Goal: Transaction & Acquisition: Purchase product/service

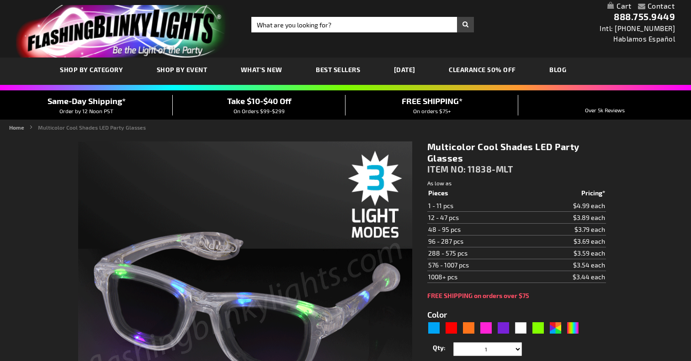
type input "5659"
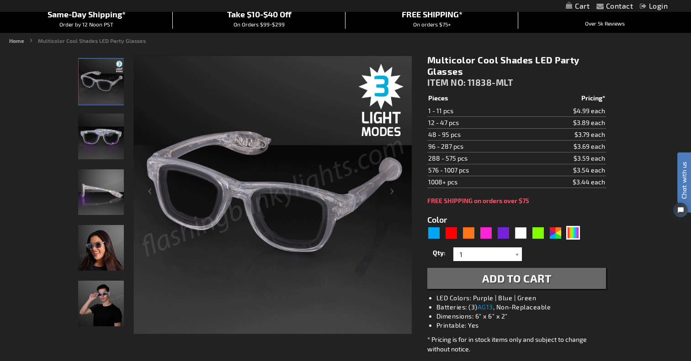
scroll to position [89, 0]
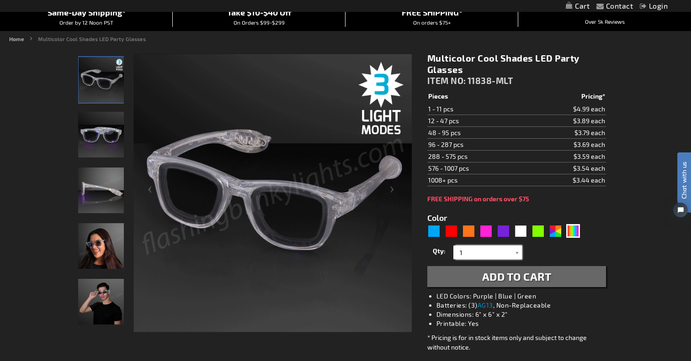
click at [509, 250] on input "1" at bounding box center [488, 253] width 66 height 14
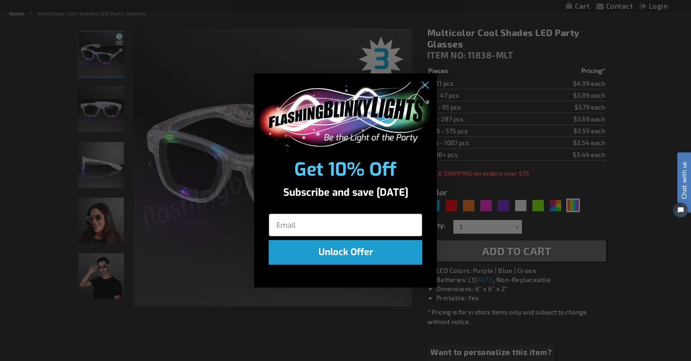
scroll to position [120, 0]
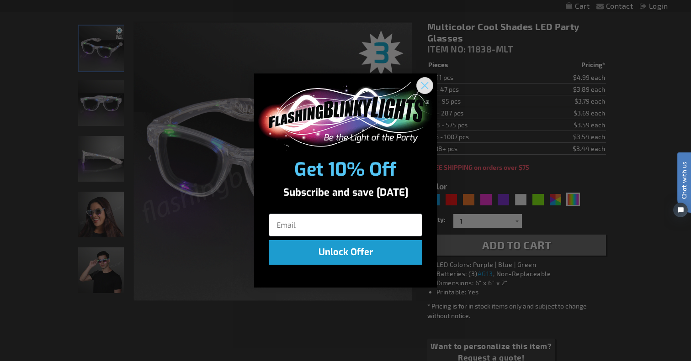
click at [429, 91] on circle "Close dialog" at bounding box center [424, 85] width 15 height 15
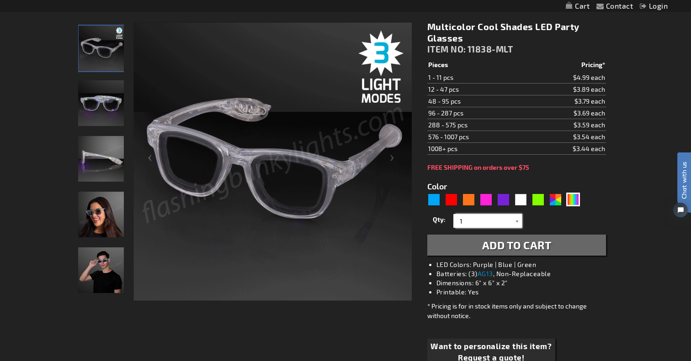
click at [508, 219] on input "1" at bounding box center [488, 221] width 66 height 14
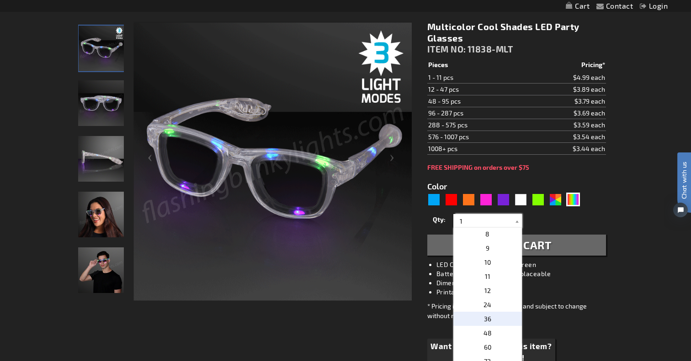
scroll to position [100, 0]
click at [499, 309] on p "24" at bounding box center [487, 305] width 69 height 14
type input "24"
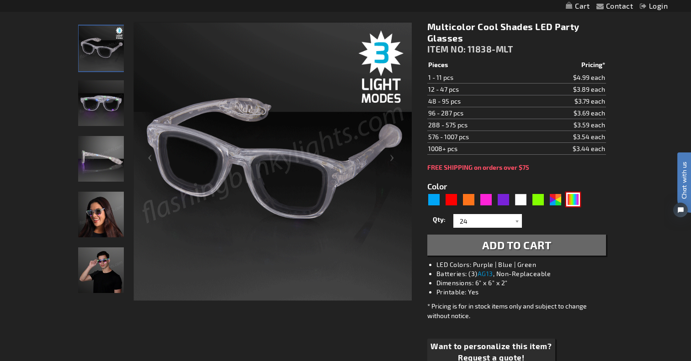
click at [572, 198] on div "Multicolor" at bounding box center [573, 200] width 14 height 14
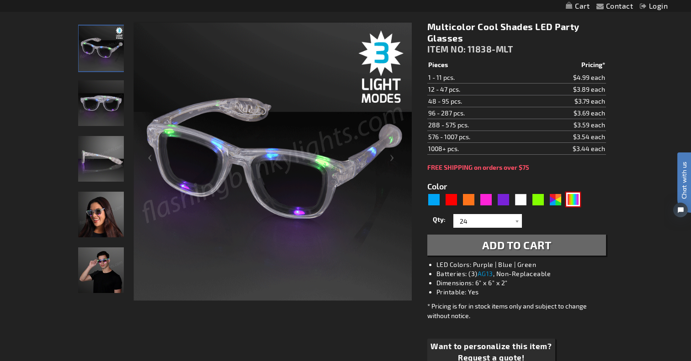
click at [572, 198] on div "Multicolor" at bounding box center [573, 200] width 14 height 14
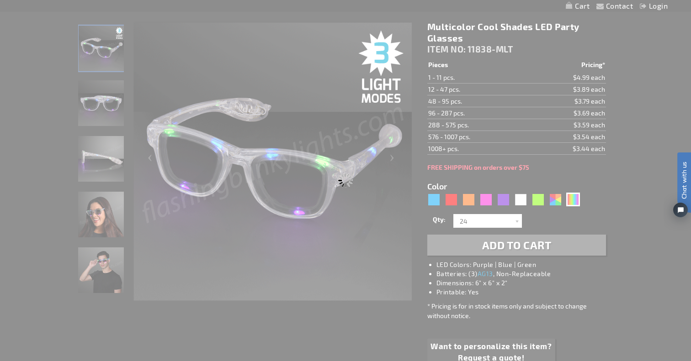
click at [589, 171] on div "Please wait..." at bounding box center [345, 180] width 691 height 361
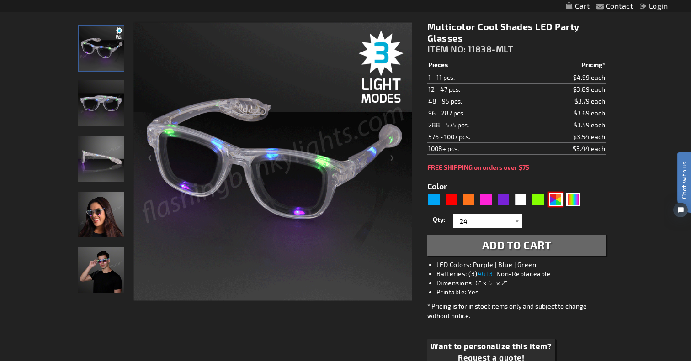
click at [553, 201] on div "AST" at bounding box center [556, 200] width 14 height 14
type input "5630"
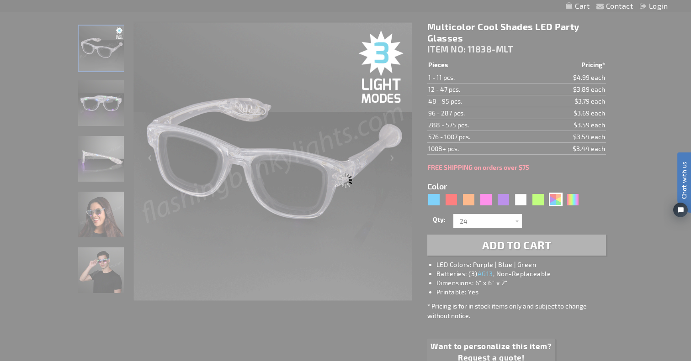
click at [576, 178] on div "Please wait..." at bounding box center [345, 180] width 691 height 361
type input "11838-AST"
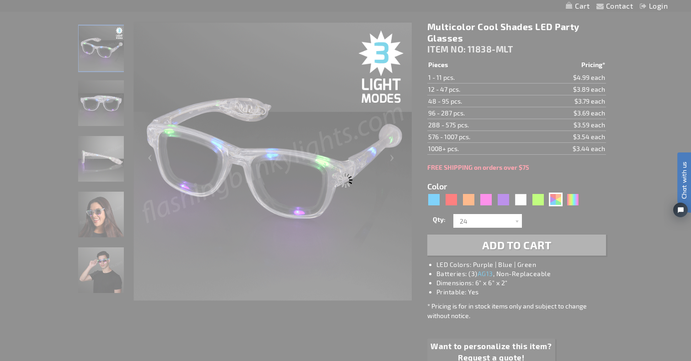
type input "Customize - Assorted Cool Shades LED Party Glasses - ITEM NO: 11838-AST"
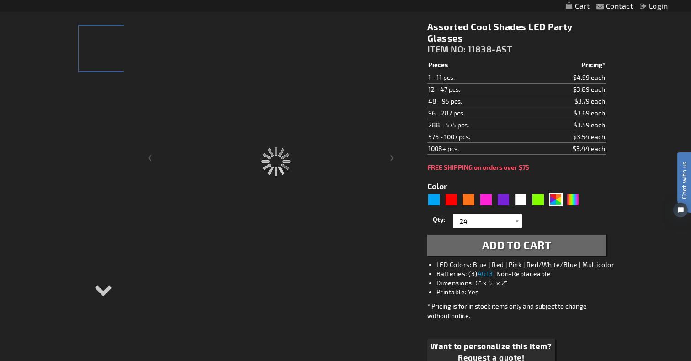
click at [607, 187] on div "Assorted Cool Shades LED Party Glasses ITEM NO: 11838-AST $3.44 Pieces Pricing*…" at bounding box center [516, 201] width 192 height 374
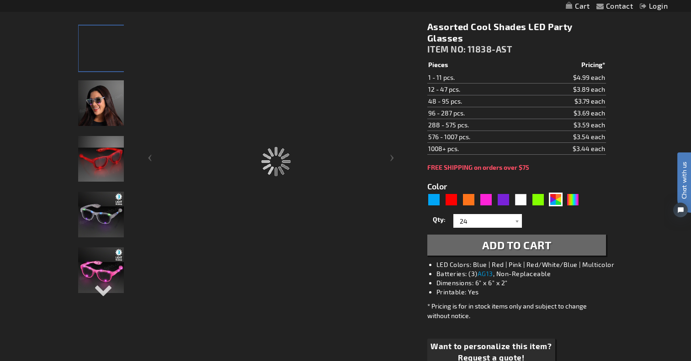
click at [607, 187] on div "Assorted Cool Shades LED Party Glasses ITEM NO: 11838-AST $3.44 Pieces Pricing*…" at bounding box center [516, 201] width 192 height 374
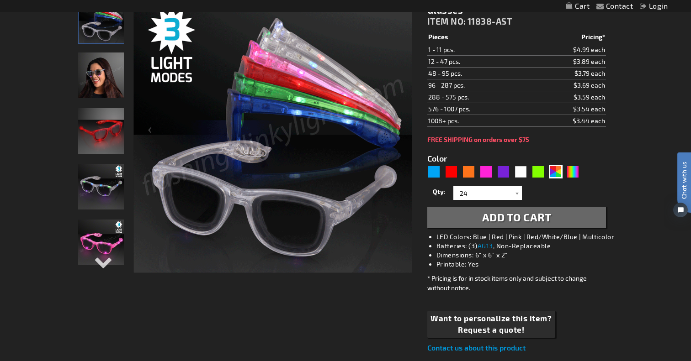
scroll to position [140, 0]
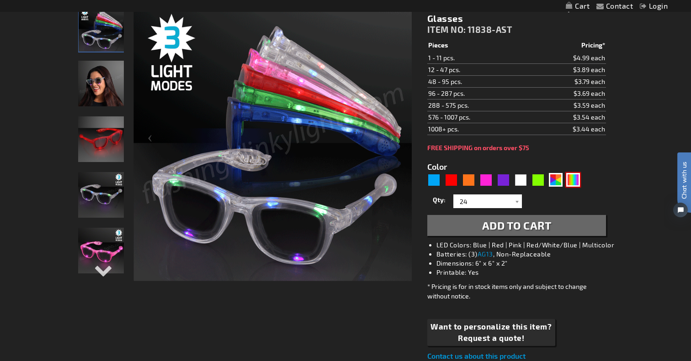
click at [568, 179] on div "Multicolor" at bounding box center [573, 180] width 14 height 14
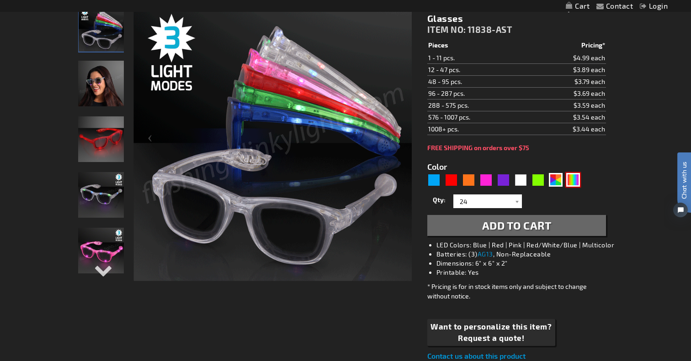
type input "5659"
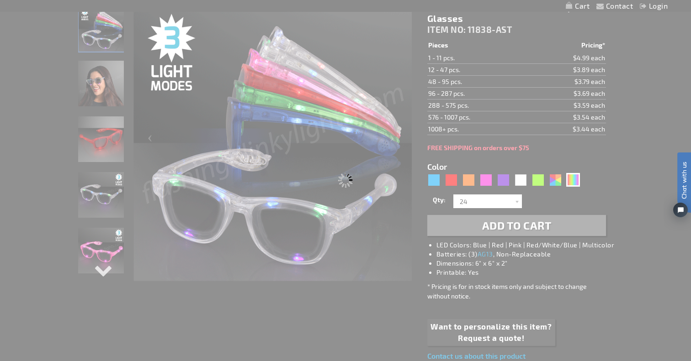
click at [568, 179] on div "Please wait..." at bounding box center [345, 180] width 691 height 361
click at [254, 112] on div "Please wait..." at bounding box center [345, 180] width 691 height 361
click at [341, 156] on img at bounding box center [346, 181] width 100 height 68
click at [536, 176] on div "Please wait..." at bounding box center [345, 180] width 691 height 361
click at [549, 164] on div "Please wait..." at bounding box center [345, 180] width 691 height 361
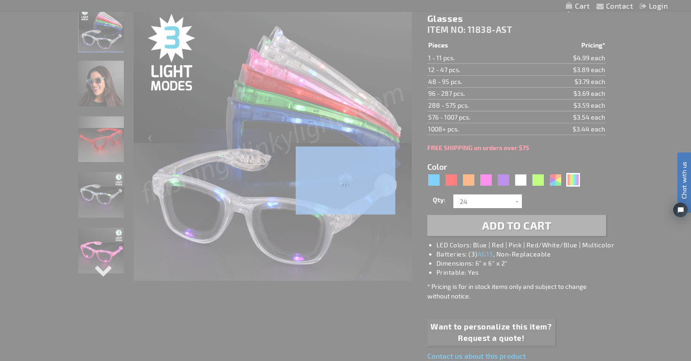
click at [549, 164] on div "Please wait..." at bounding box center [345, 180] width 691 height 361
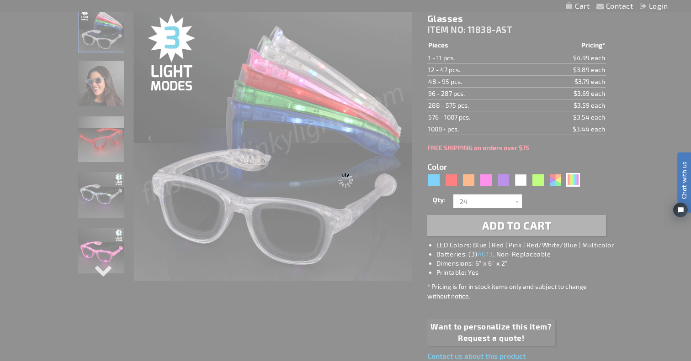
click at [627, 162] on div "Please wait..." at bounding box center [345, 180] width 691 height 361
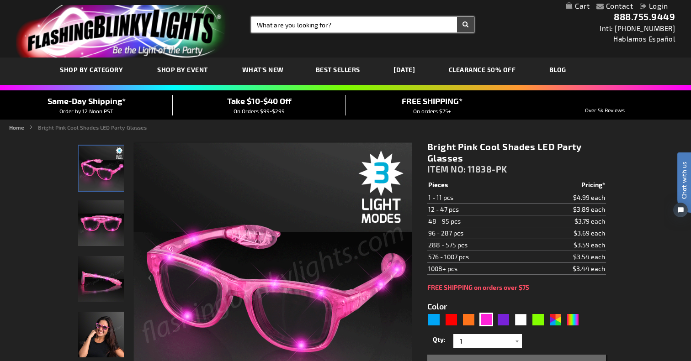
click at [316, 26] on input "Search" at bounding box center [362, 25] width 222 height 16
type input "glasses"
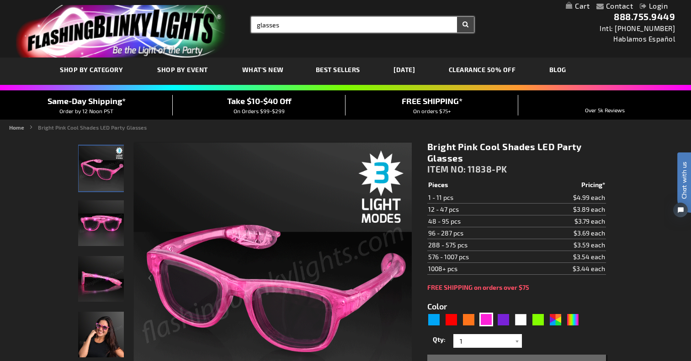
click at [457, 17] on button "Search" at bounding box center [465, 25] width 17 height 16
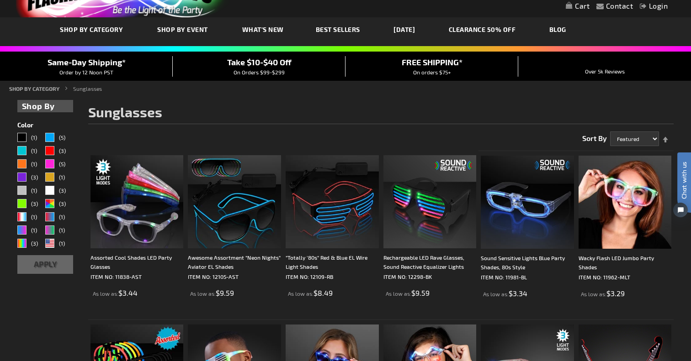
scroll to position [49, 0]
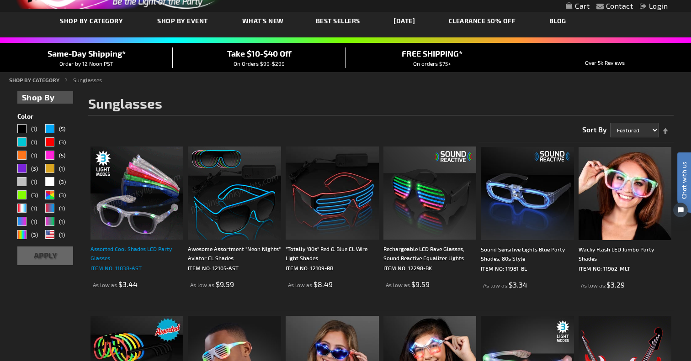
click at [155, 248] on div "Assorted Cool Shades LED Party Glasses" at bounding box center [136, 253] width 93 height 18
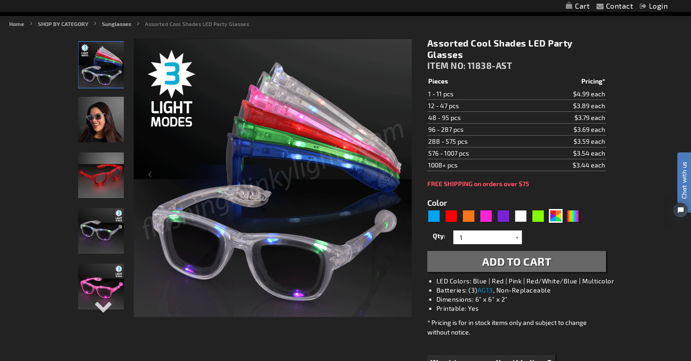
scroll to position [106, 0]
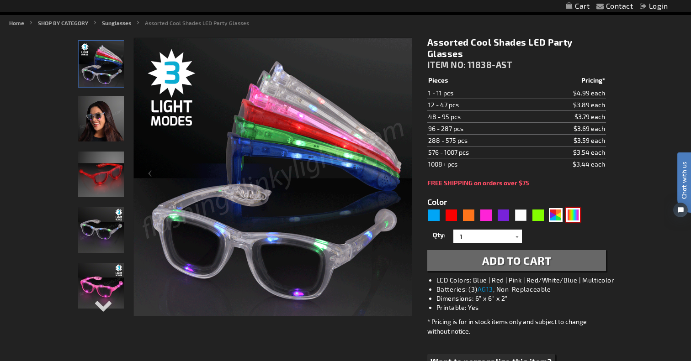
click at [574, 214] on div "Multicolor" at bounding box center [573, 215] width 14 height 14
type input "5659"
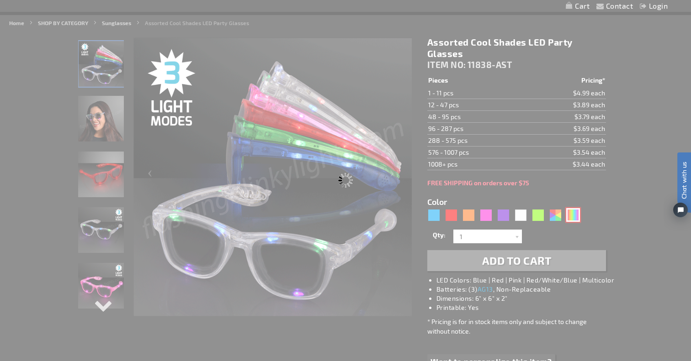
type input "11838-MLT"
type input "Customize - Multicolor Cool Shades LED Party Glasses - ITEM NO: 11838-MLT"
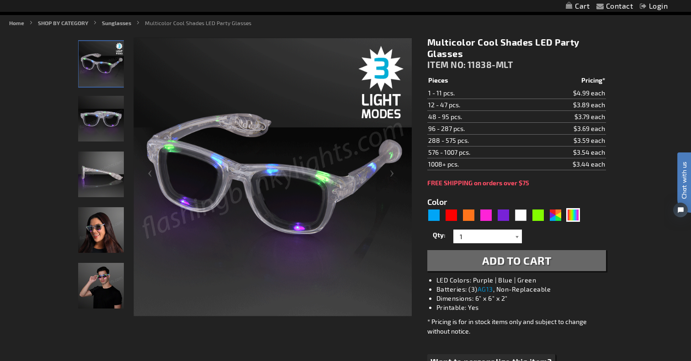
click at [519, 234] on div at bounding box center [517, 237] width 9 height 14
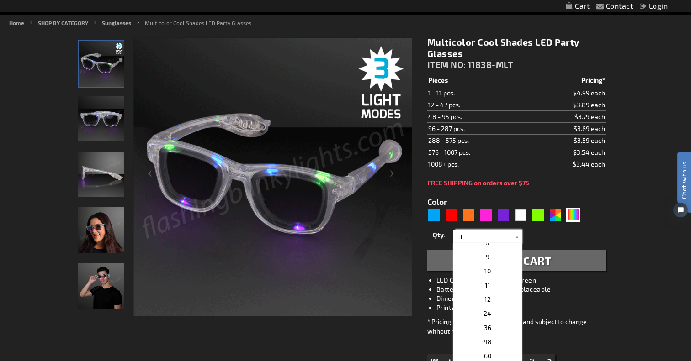
scroll to position [114, 0]
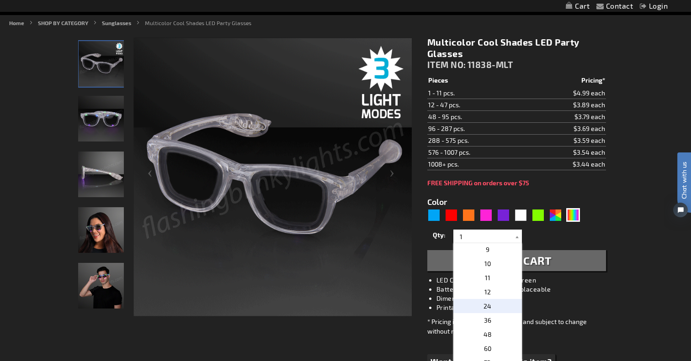
click at [488, 305] on span "24" at bounding box center [487, 306] width 8 height 8
type input "24"
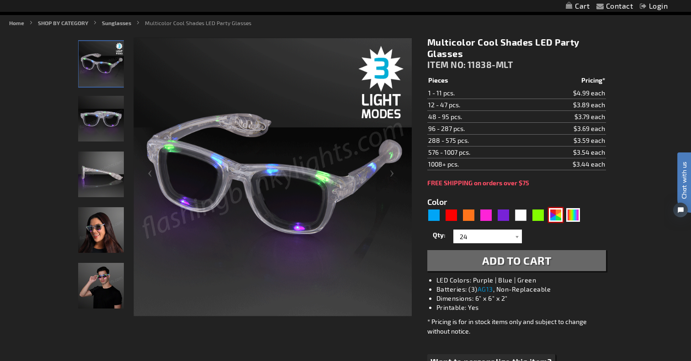
click at [554, 219] on div "AST" at bounding box center [556, 215] width 14 height 14
type input "5630"
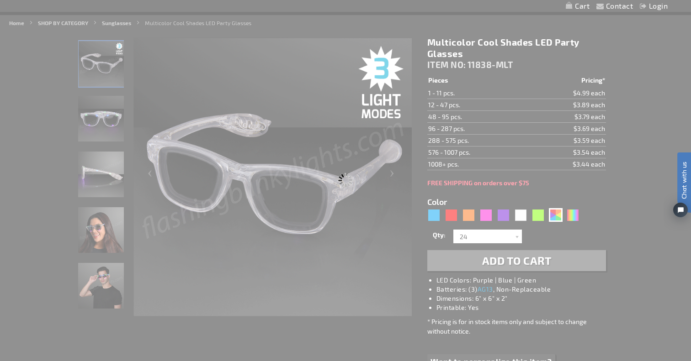
click at [566, 192] on div "Please wait..." at bounding box center [345, 180] width 691 height 361
click at [622, 182] on div "Please wait..." at bounding box center [345, 180] width 691 height 361
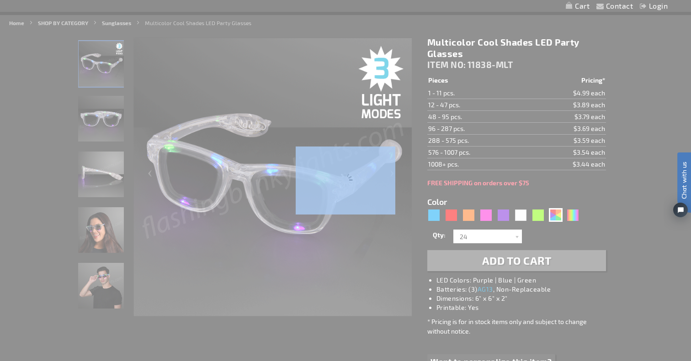
click at [622, 182] on div "Please wait..." at bounding box center [345, 180] width 691 height 361
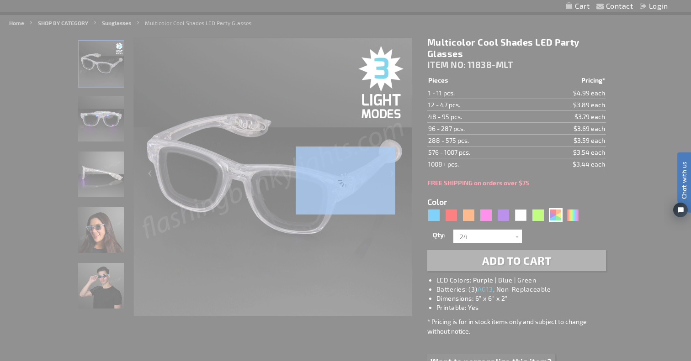
click at [622, 182] on div "Please wait..." at bounding box center [345, 180] width 691 height 361
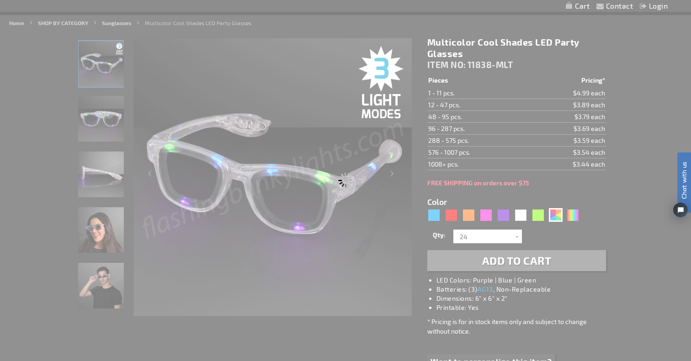
click at [622, 182] on div "Please wait..." at bounding box center [345, 180] width 691 height 361
click at [321, 173] on img at bounding box center [346, 181] width 100 height 68
click at [334, 188] on img at bounding box center [346, 181] width 100 height 68
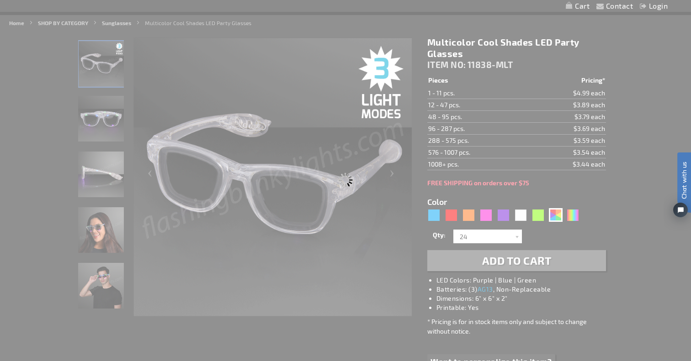
click at [551, 217] on div "Please wait..." at bounding box center [345, 180] width 691 height 361
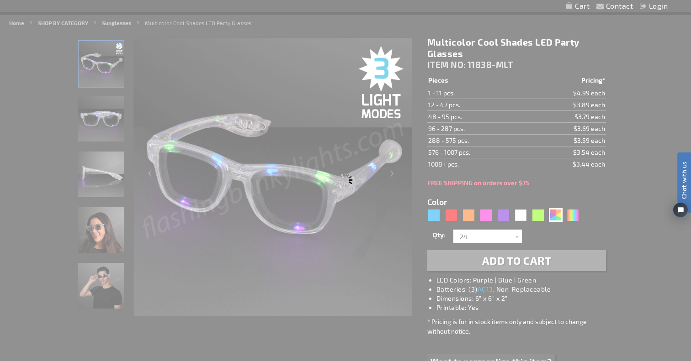
click at [541, 217] on div "Please wait..." at bounding box center [345, 180] width 691 height 361
click at [555, 183] on div "Please wait..." at bounding box center [345, 180] width 691 height 361
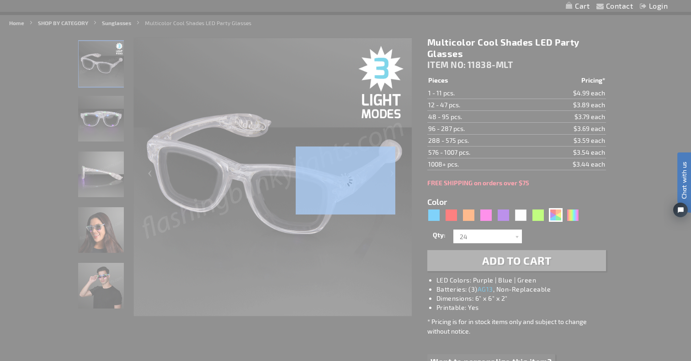
click at [555, 183] on div "Please wait..." at bounding box center [345, 180] width 691 height 361
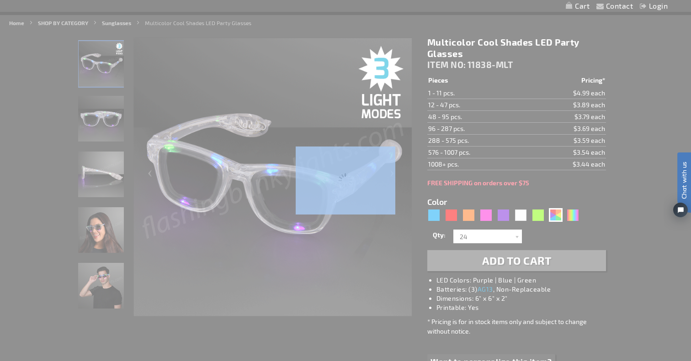
click at [555, 183] on div "Please wait..." at bounding box center [345, 180] width 691 height 361
type input "11838-AST"
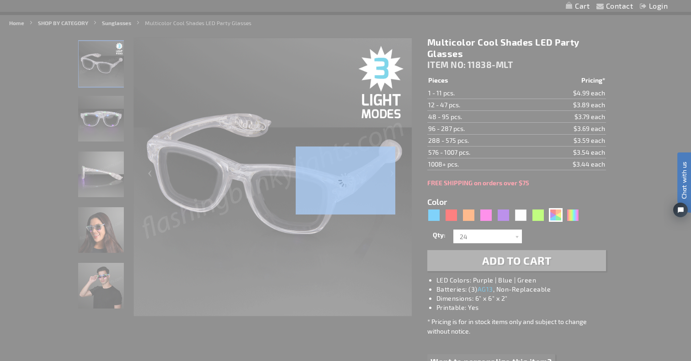
type input "Customize - Assorted Cool Shades LED Party Glasses - ITEM NO: 11838-AST"
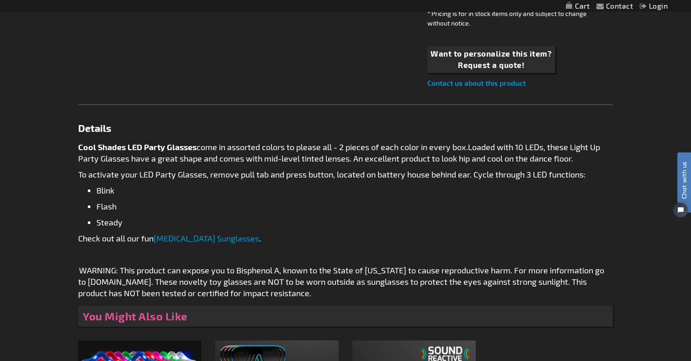
scroll to position [415, 0]
click at [409, 284] on p "WARNING: This product can expose you to Bisphenol A, known to the State of Cali…" at bounding box center [345, 282] width 535 height 34
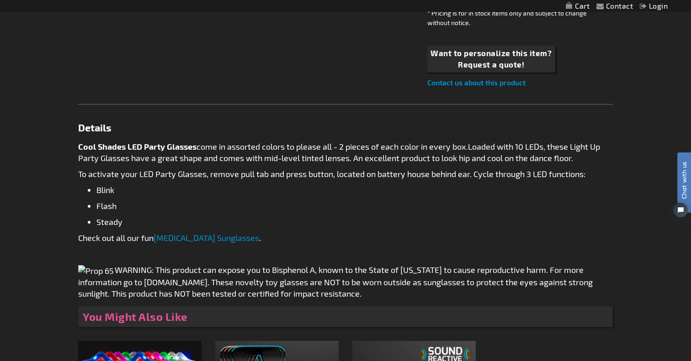
click at [440, 222] on ul "Blink Flash Steady" at bounding box center [345, 206] width 535 height 43
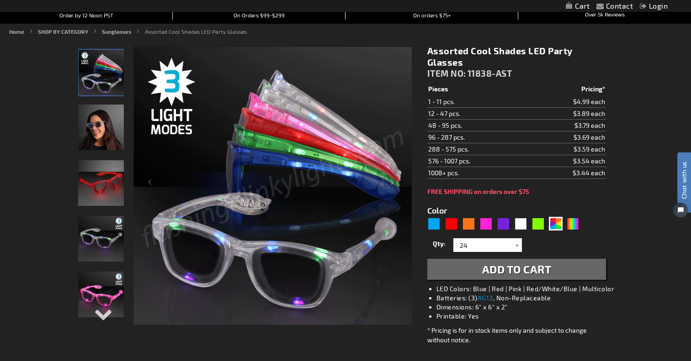
scroll to position [100, 0]
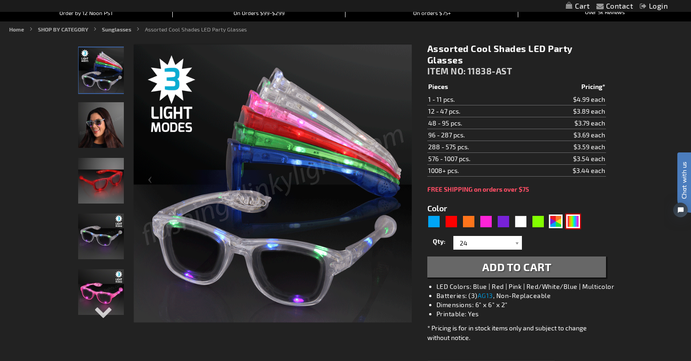
click at [574, 221] on div "Multicolor" at bounding box center [573, 222] width 14 height 14
type input "5659"
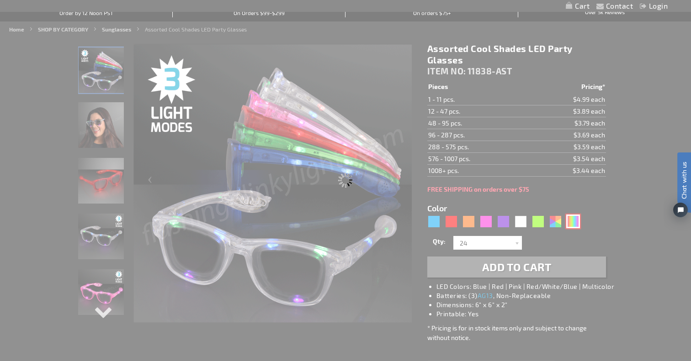
type input "11838-MLT"
type input "Customize - Multicolor Cool Shades LED Party Glasses - ITEM NO: 11838-MLT"
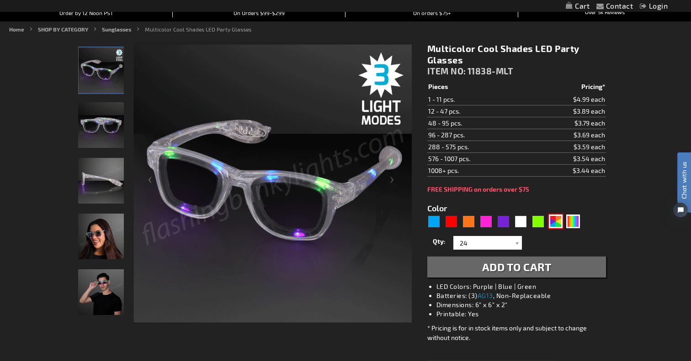
click at [555, 221] on div "AST" at bounding box center [556, 222] width 14 height 14
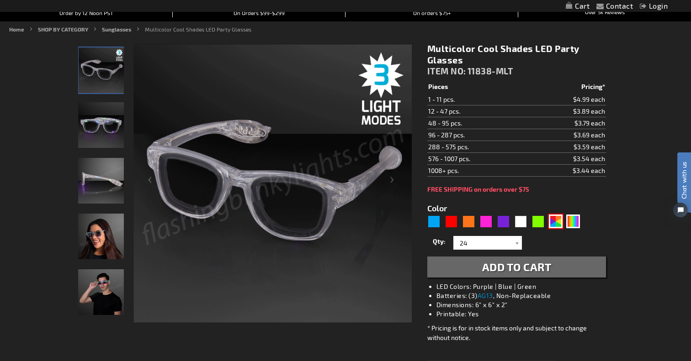
type input "5630"
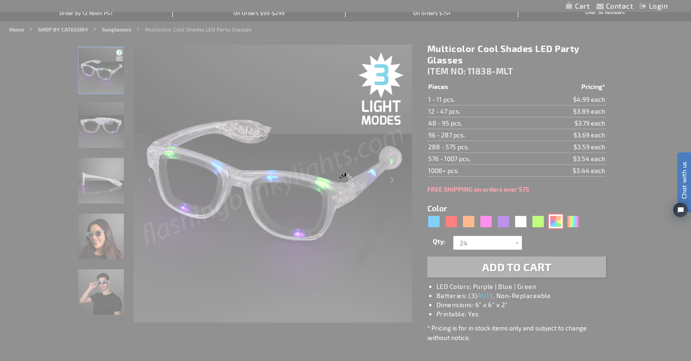
type input "11838-AST"
type input "Customize - Assorted Cool Shades LED Party Glasses - ITEM NO: 11838-AST"
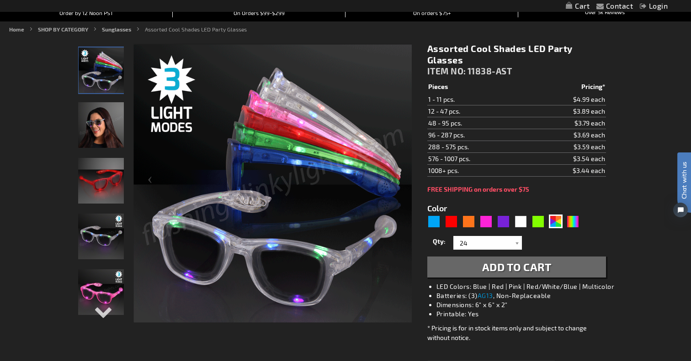
click at [583, 270] on button "Add to Cart" at bounding box center [516, 267] width 179 height 21
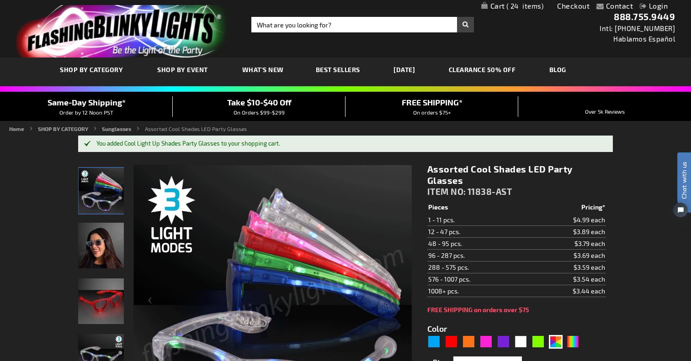
scroll to position [1, 0]
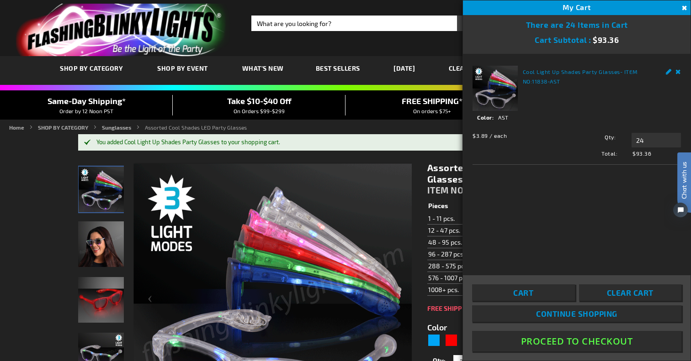
click at [585, 213] on div "Cool Light Up Shades Party Glasses - ITEM NO: 11838-AST See Details Options Det…" at bounding box center [577, 158] width 228 height 209
click at [422, 52] on div "Toggle Nav Search Search × Search 888.755.9449 Intl: 818-753-8303 Hablamos Espa…" at bounding box center [345, 28] width 691 height 58
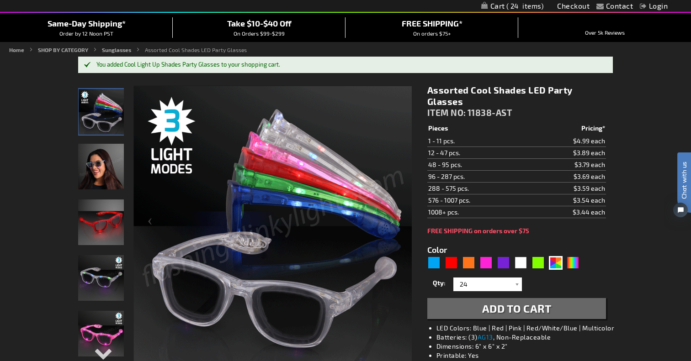
scroll to position [101, 0]
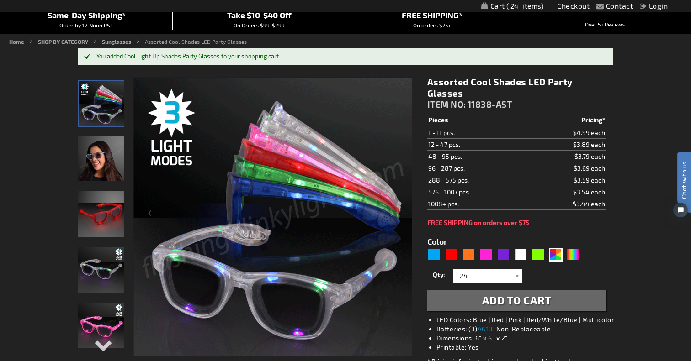
scroll to position [161, 0]
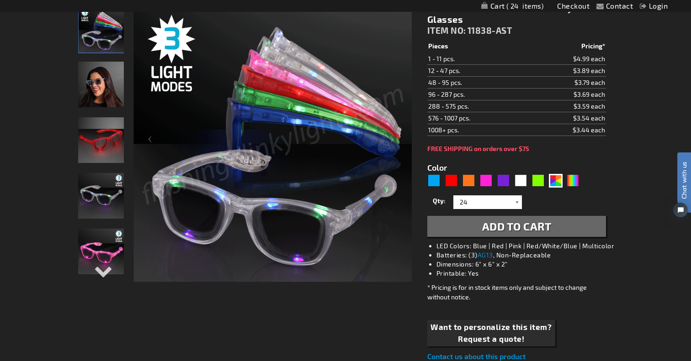
click at [518, 198] on div at bounding box center [517, 203] width 9 height 14
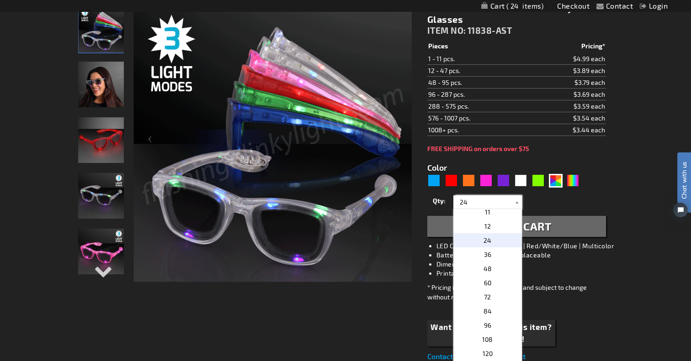
scroll to position [152, 0]
click at [607, 187] on div "Assorted Cool Shades LED Party Glasses ITEM NO: 11838-AST $3.44 Pieces Pricing*…" at bounding box center [516, 182] width 192 height 374
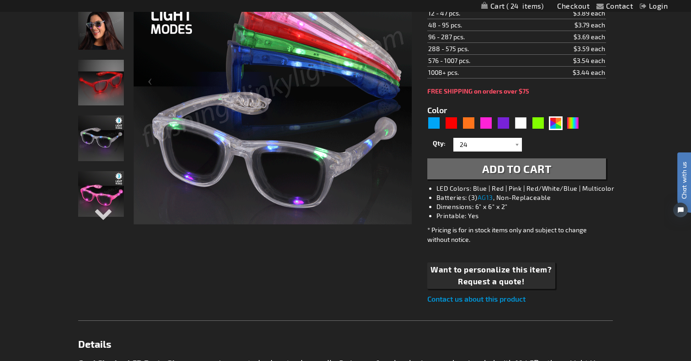
scroll to position [210, 0]
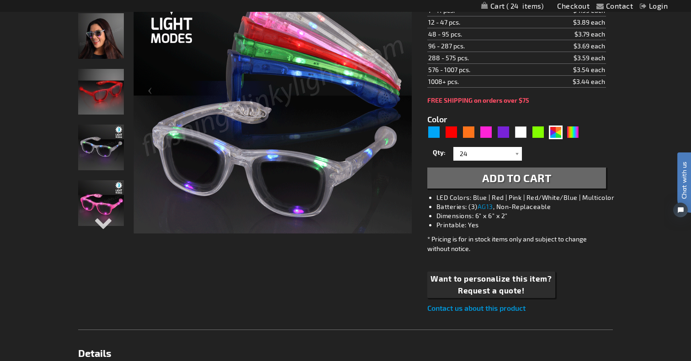
click at [524, 7] on span "24" at bounding box center [524, 6] width 37 height 8
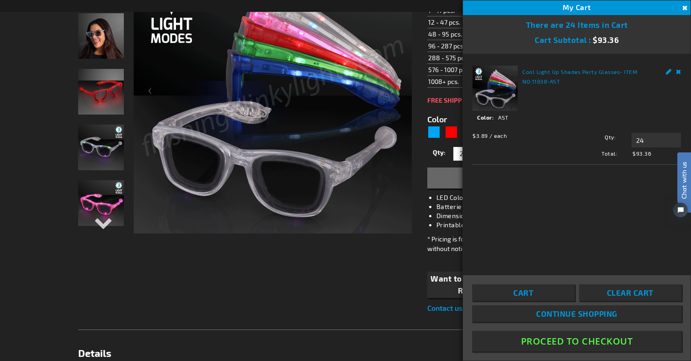
click at [567, 339] on button "Proceed To Checkout" at bounding box center [576, 341] width 209 height 21
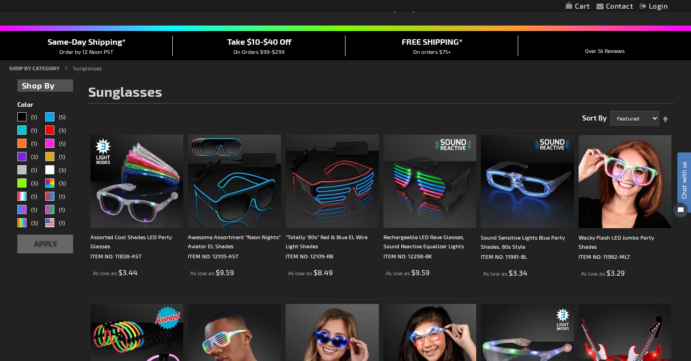
scroll to position [63, 0]
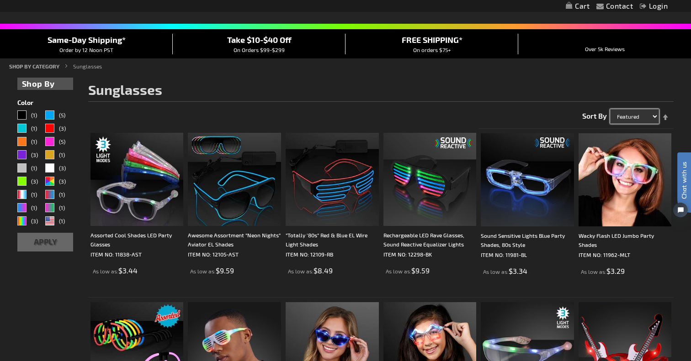
click at [624, 112] on select "Featured Name Price Best Sellers" at bounding box center [634, 116] width 49 height 15
select select "price"
click at [610, 109] on select "Featured Name Price Best Sellers" at bounding box center [634, 116] width 49 height 15
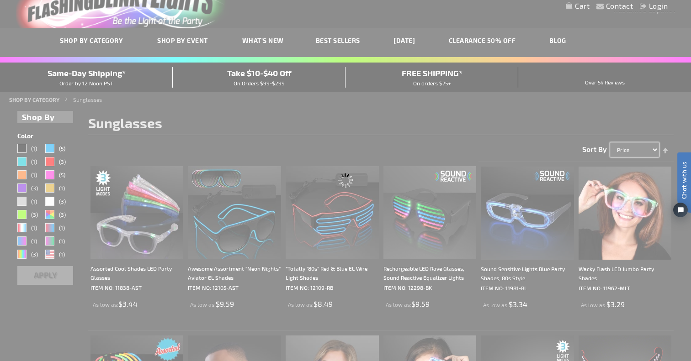
scroll to position [0, 0]
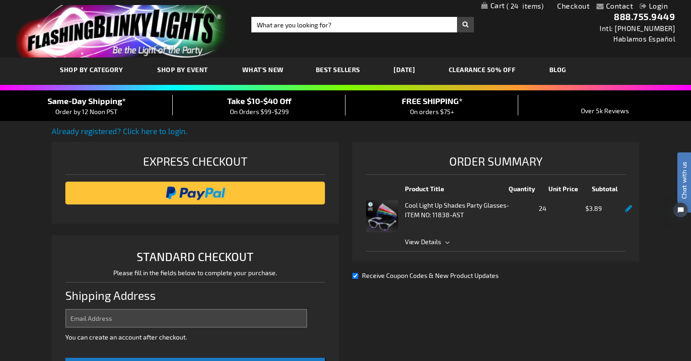
select select "US"
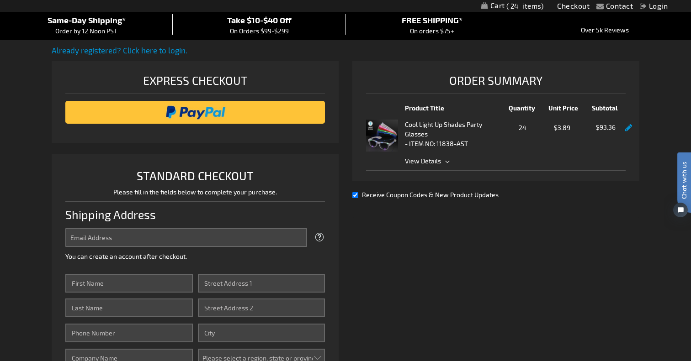
scroll to position [84, 0]
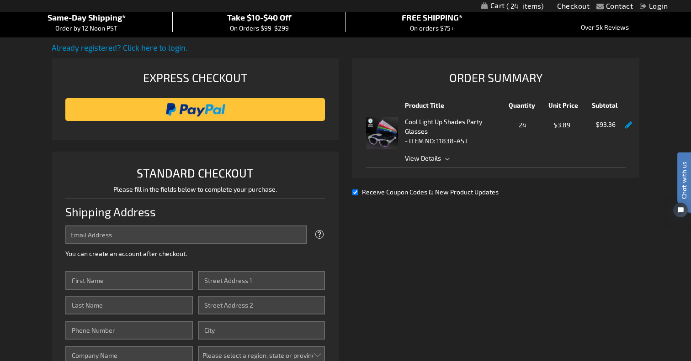
click at [424, 159] on span "View Details" at bounding box center [423, 158] width 36 height 8
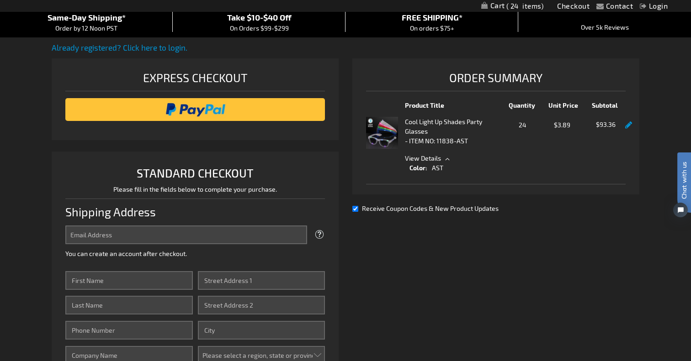
click at [424, 159] on span "View Details" at bounding box center [423, 158] width 36 height 8
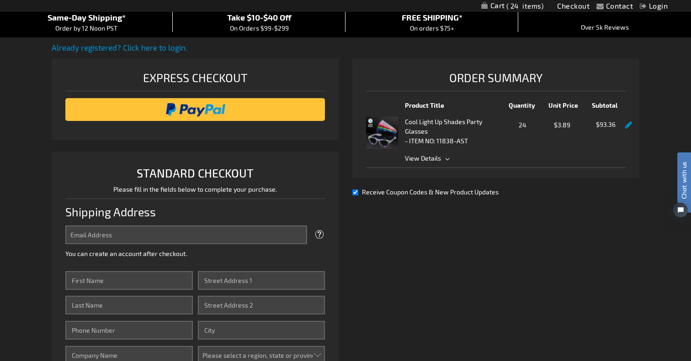
click at [359, 194] on div "Receive Coupon Codes & New Product Updates" at bounding box center [495, 192] width 287 height 10
click at [358, 193] on input "Receive Coupon Codes & New Product Updates" at bounding box center [355, 193] width 6 height 6
checkbox input "false"
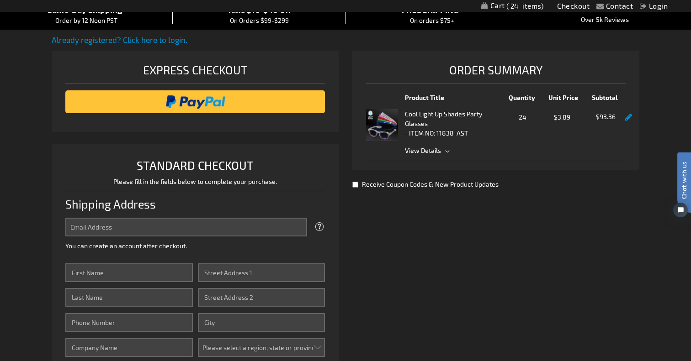
scroll to position [81, 0]
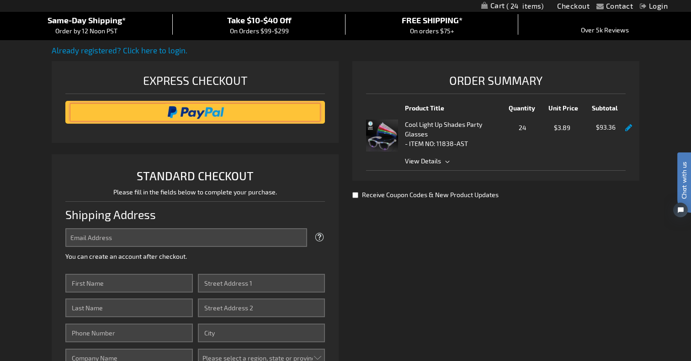
click at [278, 113] on input "image" at bounding box center [195, 112] width 250 height 18
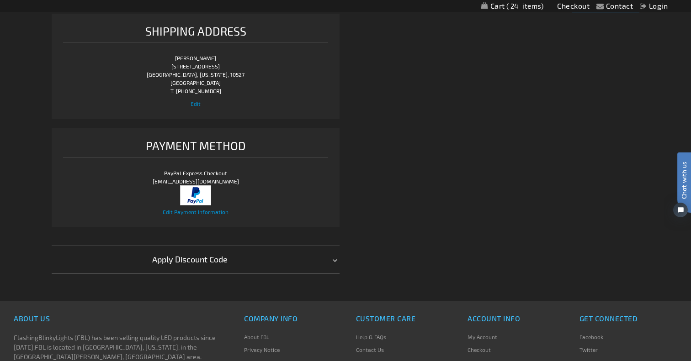
scroll to position [364, 0]
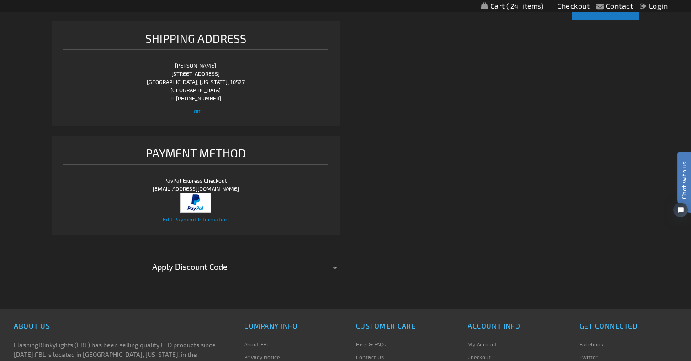
click at [180, 269] on strong "Apply Discount Code" at bounding box center [189, 267] width 75 height 10
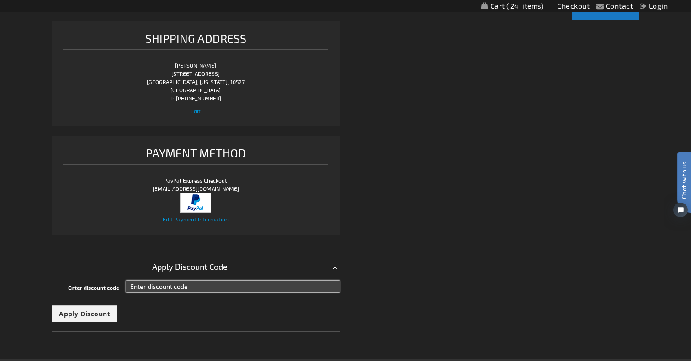
click at [163, 291] on input "Enter discount code" at bounding box center [232, 286] width 213 height 11
paste input "FBLFIRST"
type input "FBLFIRST"
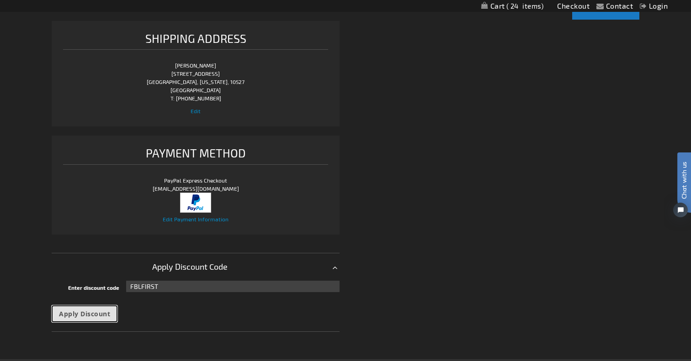
click at [89, 314] on span "Apply Discount" at bounding box center [84, 314] width 51 height 9
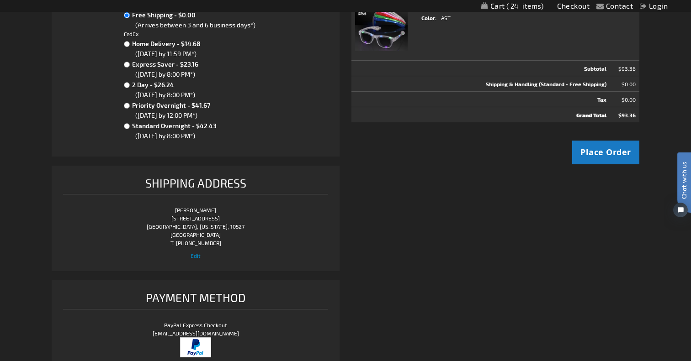
scroll to position [138, 0]
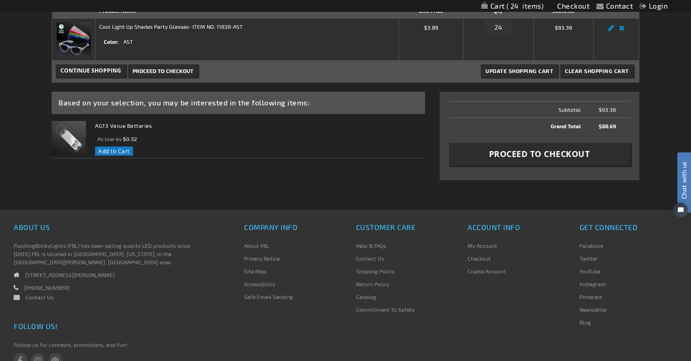
scroll to position [170, 0]
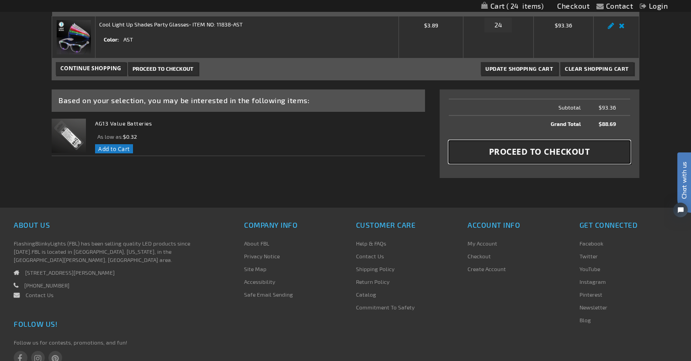
click at [528, 154] on span "Proceed to Checkout" at bounding box center [539, 151] width 101 height 11
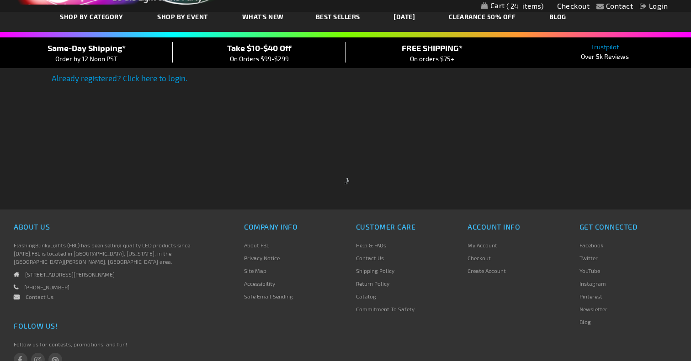
select select "US"
select select "43"
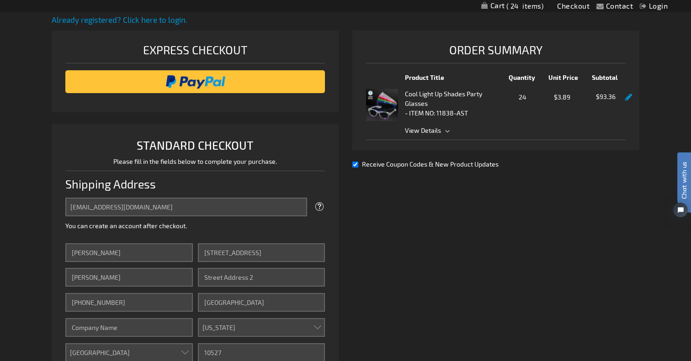
scroll to position [111, 0]
click at [269, 77] on input "image" at bounding box center [195, 82] width 250 height 18
click at [354, 166] on input "Receive Coupon Codes & New Product Updates" at bounding box center [355, 165] width 6 height 6
checkbox input "false"
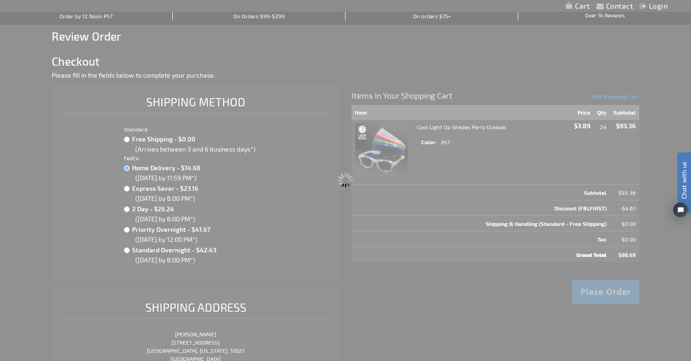
scroll to position [98, 0]
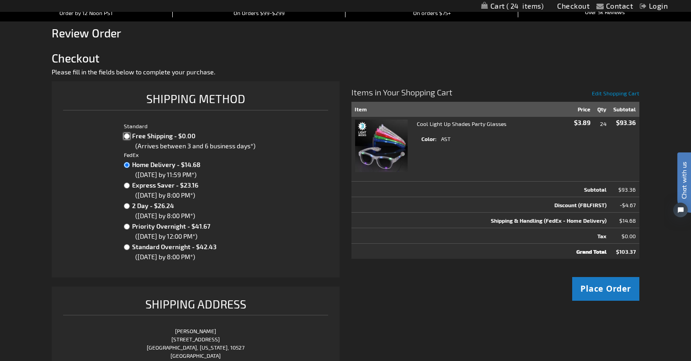
click at [127, 136] on input "Free Shipping - $0.00" at bounding box center [127, 136] width 6 height 6
radio input "true"
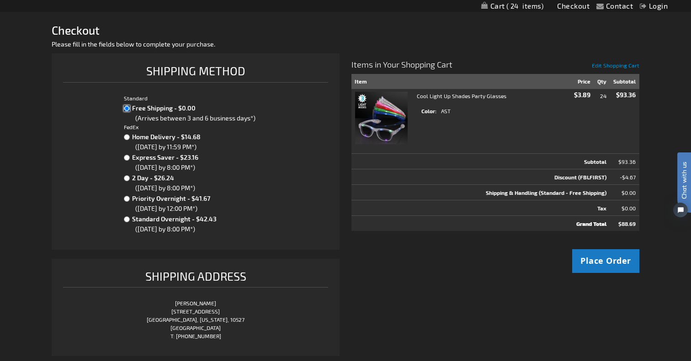
scroll to position [125, 0]
click at [613, 265] on span "Place Order" at bounding box center [605, 261] width 51 height 11
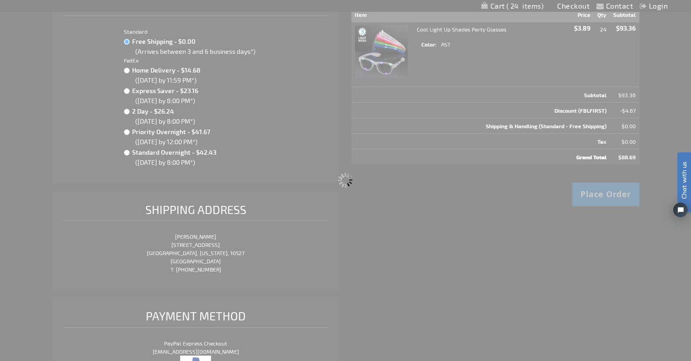
scroll to position [205, 0]
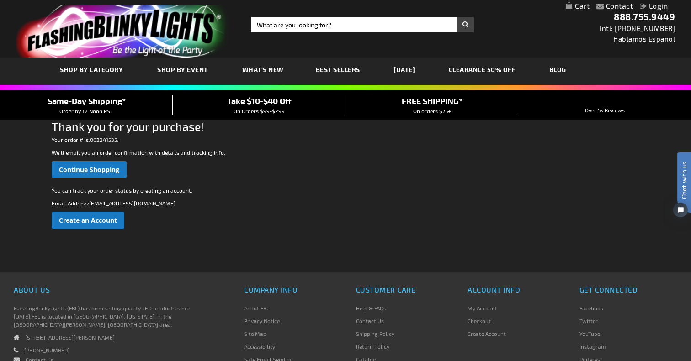
click at [199, 185] on div "You can track your order status by creating an account. Email Address : andrewv…" at bounding box center [345, 203] width 587 height 51
